Goal: Task Accomplishment & Management: Manage account settings

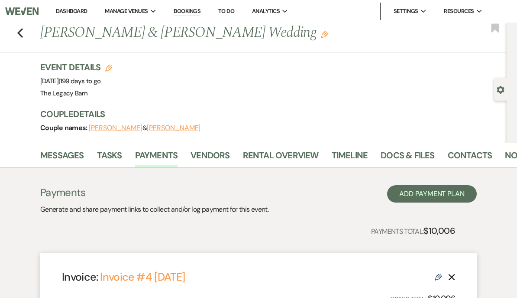
click at [66, 11] on link "Dashboard" at bounding box center [71, 10] width 31 height 7
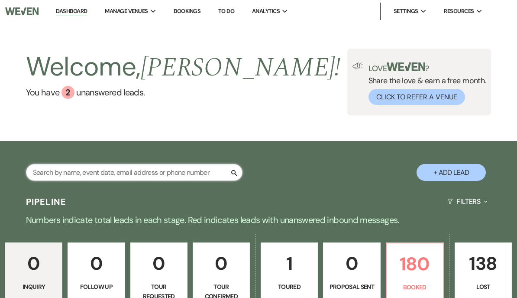
click at [43, 172] on input "text" at bounding box center [134, 172] width 217 height 17
type input "[PERSON_NAME]"
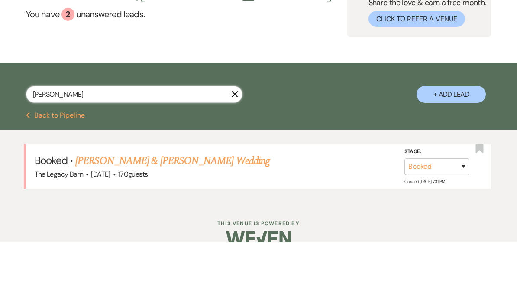
scroll to position [25, 0]
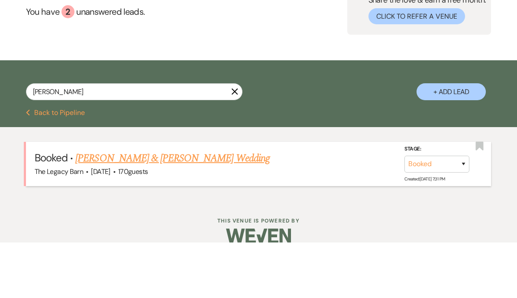
click at [103, 206] on link "[PERSON_NAME] & [PERSON_NAME] Wedding" at bounding box center [172, 214] width 194 height 16
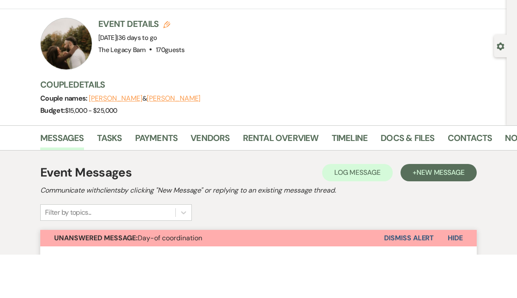
scroll to position [43, 0]
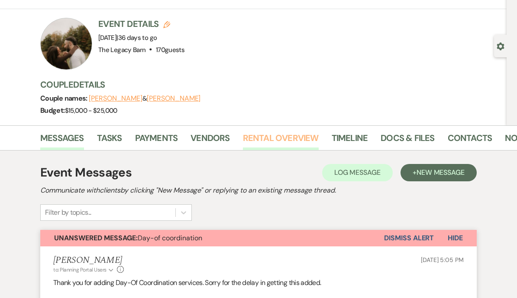
click at [257, 137] on link "Rental Overview" at bounding box center [281, 140] width 76 height 19
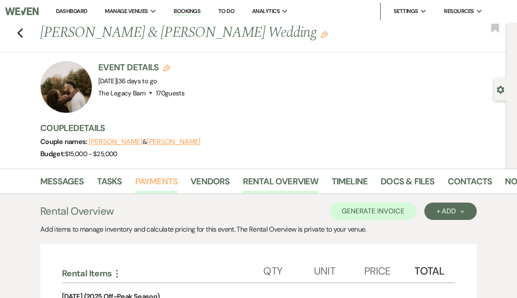
click at [154, 182] on link "Payments" at bounding box center [156, 183] width 43 height 19
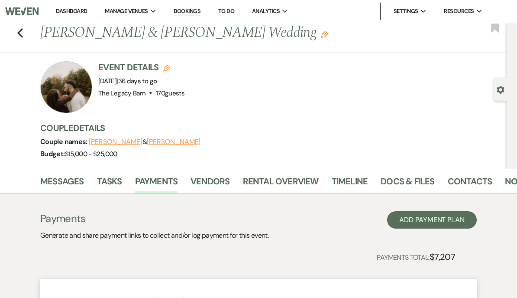
click at [70, 13] on link "Dashboard" at bounding box center [71, 10] width 31 height 7
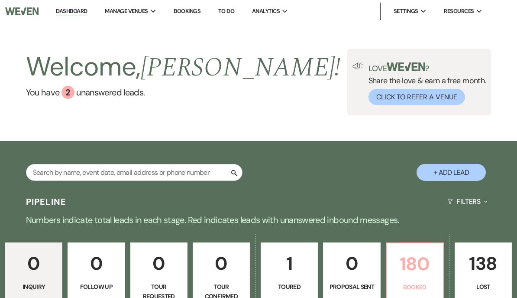
click at [415, 268] on p "180" at bounding box center [415, 263] width 46 height 29
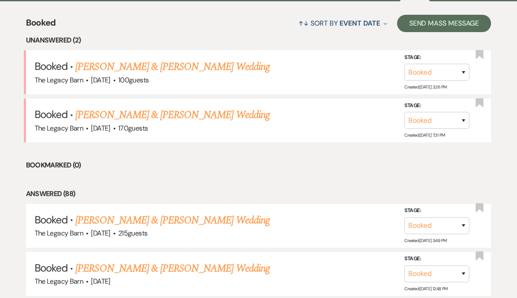
scroll to position [332, 0]
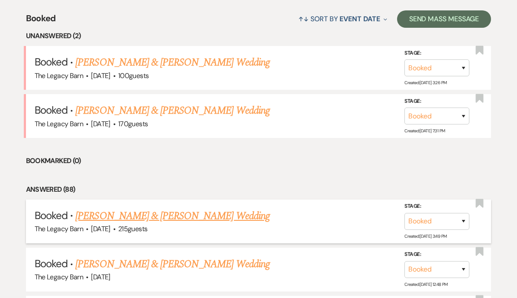
click at [103, 212] on link "[PERSON_NAME] & [PERSON_NAME] Wedding" at bounding box center [172, 216] width 194 height 16
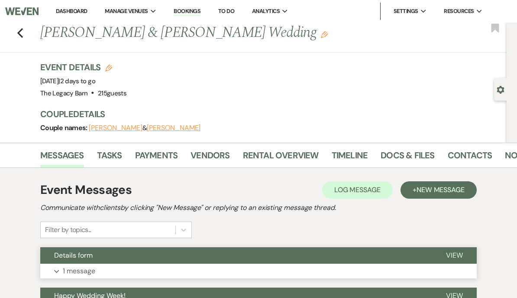
click at [70, 257] on span "Details form" at bounding box center [73, 254] width 39 height 9
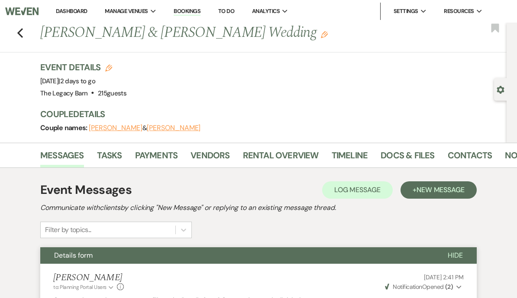
click at [69, 13] on link "Dashboard" at bounding box center [71, 10] width 31 height 7
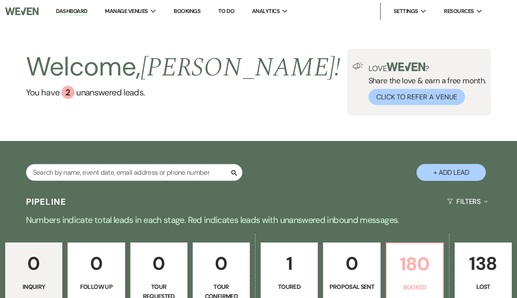
click at [412, 265] on p "180" at bounding box center [415, 263] width 46 height 29
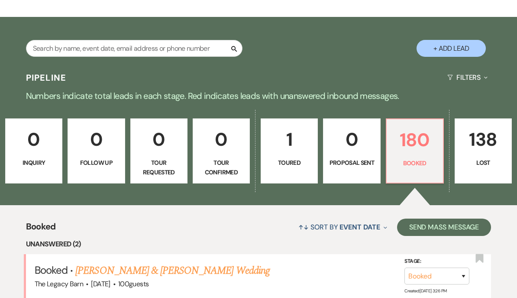
scroll to position [124, 0]
